Goal: Understand process/instructions: Learn how to perform a task or action

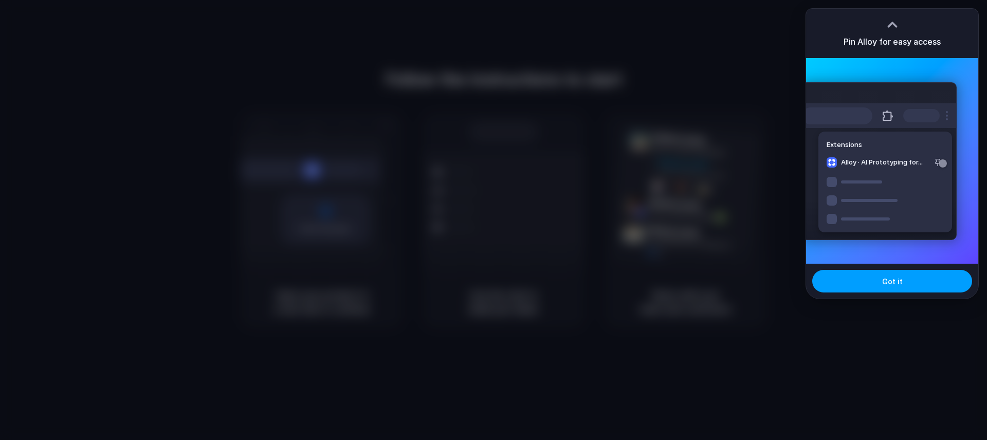
click at [894, 291] on button "Got it" at bounding box center [892, 281] width 160 height 23
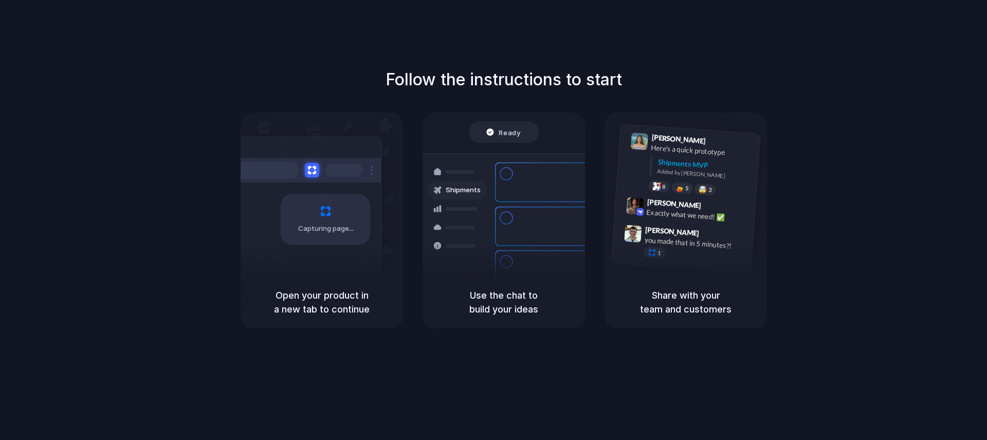
click at [499, 296] on h5 "Use the chat to build your ideas" at bounding box center [504, 302] width 138 height 28
click at [839, 236] on div "Follow the instructions to start Capturing page Open your product in a new tab …" at bounding box center [503, 197] width 987 height 261
drag, startPoint x: 453, startPoint y: 294, endPoint x: 527, endPoint y: 314, distance: 76.5
click at [527, 314] on h5 "Use the chat to build your ideas" at bounding box center [504, 302] width 138 height 28
click at [534, 352] on div "Follow the instructions to start Capturing page Open your product in a new tab …" at bounding box center [503, 230] width 1007 height 460
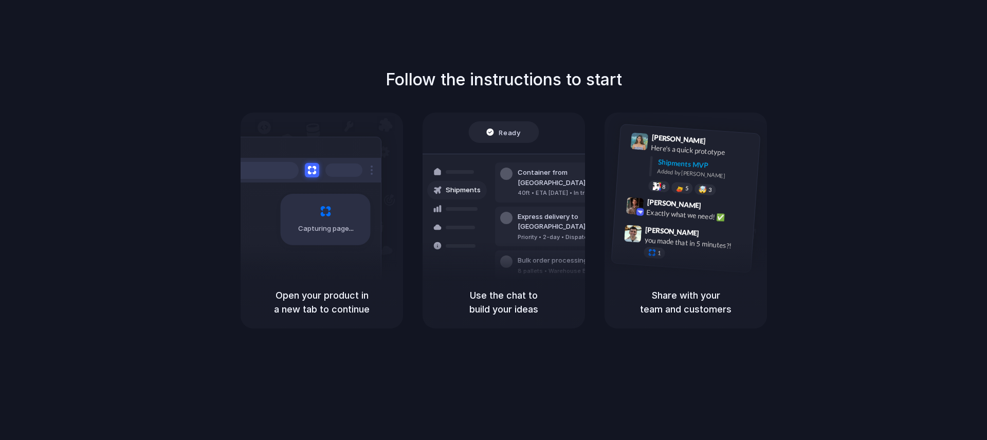
click at [692, 310] on h5 "Share with your team and customers" at bounding box center [686, 302] width 138 height 28
